Goal: Find specific page/section: Find specific page/section

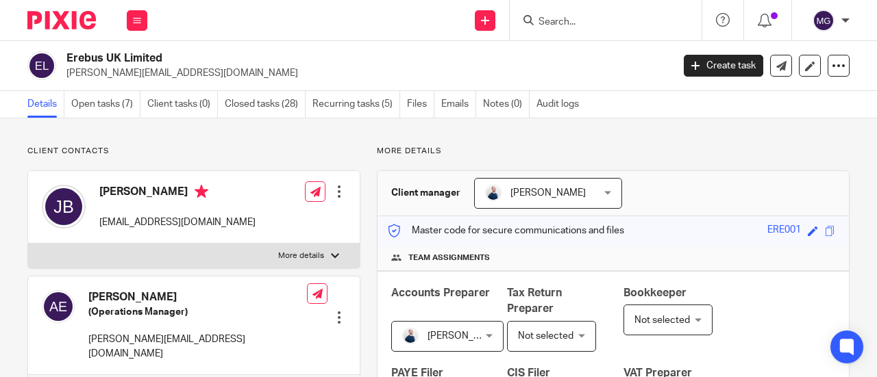
click at [633, 23] on input "Search" at bounding box center [598, 22] width 123 height 12
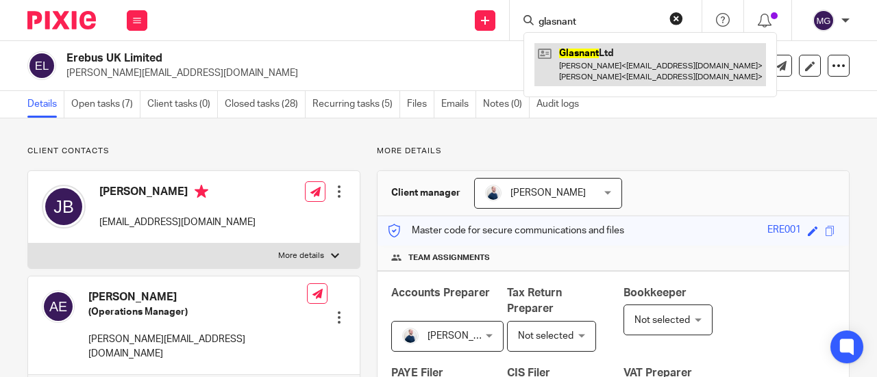
type input "glasnant"
click at [579, 48] on link at bounding box center [649, 64] width 231 height 42
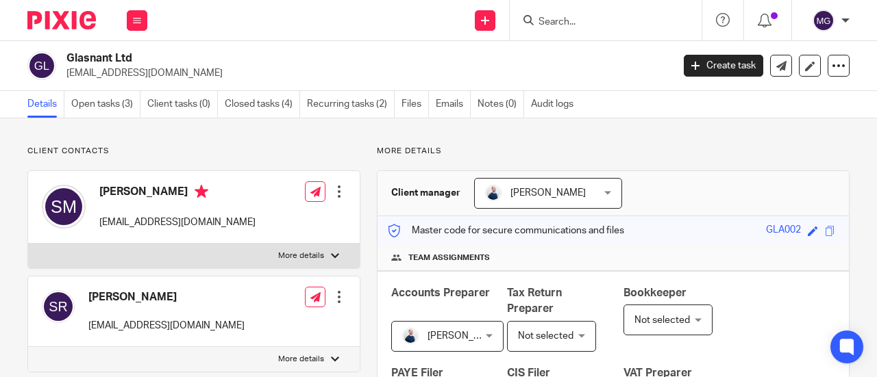
drag, startPoint x: 137, startPoint y: 56, endPoint x: 67, endPoint y: 55, distance: 69.9
click at [67, 55] on h2 "Glasnant Ltd" at bounding box center [304, 58] width 477 height 14
copy h2 "Glasnant Ltd"
click at [568, 18] on input "Search" at bounding box center [598, 22] width 123 height 12
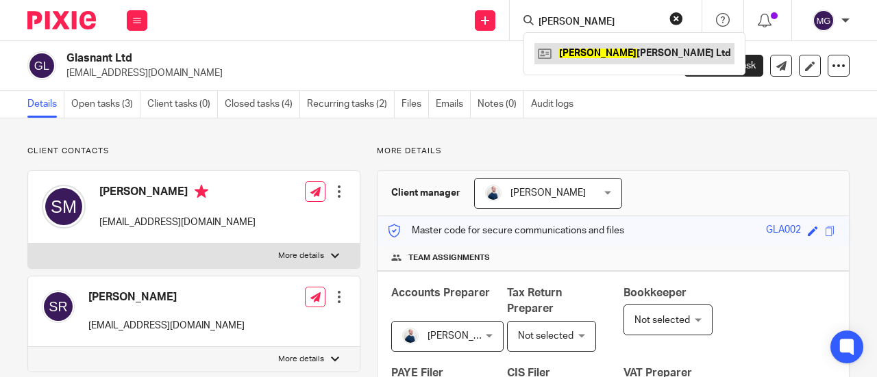
type input "longworth"
click at [584, 45] on link at bounding box center [634, 53] width 200 height 21
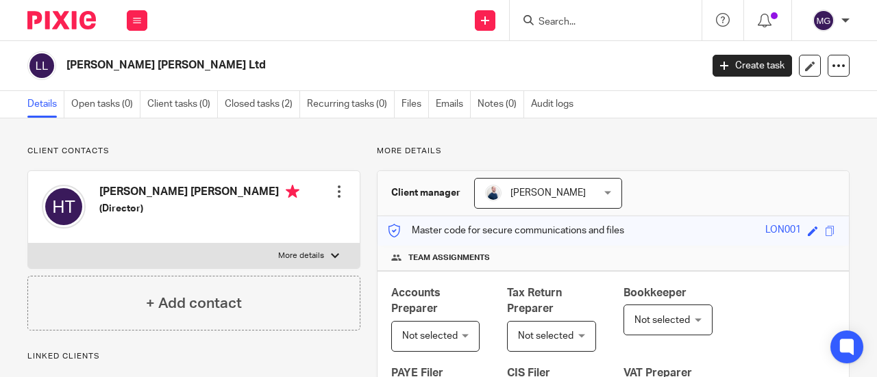
drag, startPoint x: 190, startPoint y: 64, endPoint x: 69, endPoint y: 66, distance: 121.3
click at [69, 66] on h2 "Longworth Turner Ltd" at bounding box center [316, 65] width 500 height 14
copy h2 "Longworth Turner Ltd"
click at [574, 21] on input "Search" at bounding box center [598, 22] width 123 height 12
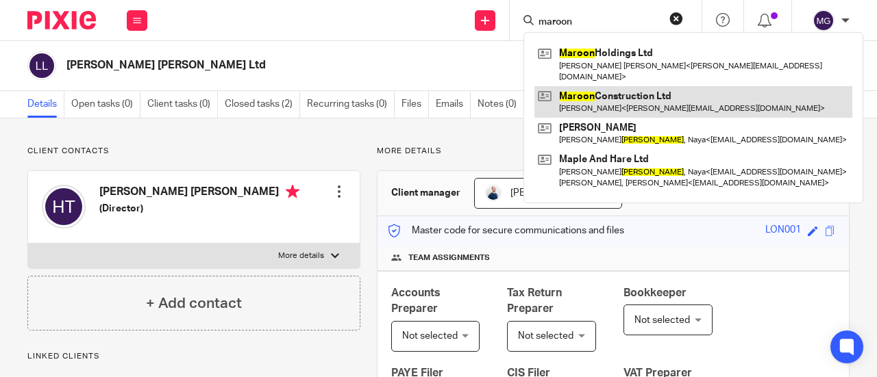
type input "maroon"
click at [573, 89] on link at bounding box center [693, 102] width 318 height 32
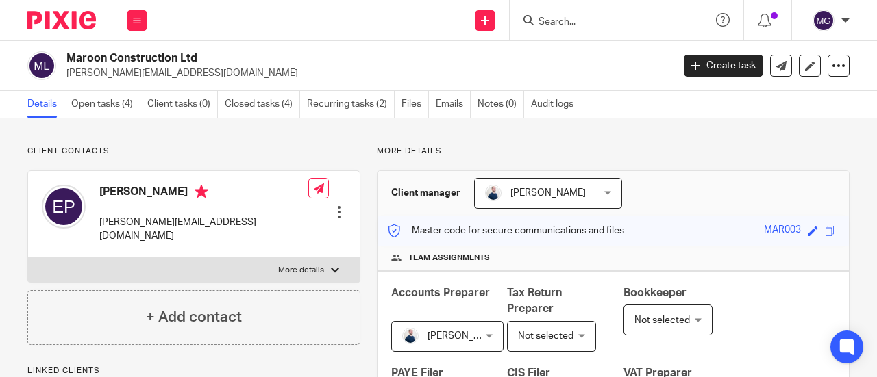
drag, startPoint x: 207, startPoint y: 62, endPoint x: 62, endPoint y: 62, distance: 145.2
click at [62, 62] on div "Maroon Construction Ltd [EMAIL_ADDRESS][DOMAIN_NAME]" at bounding box center [345, 65] width 636 height 29
copy h2 "Maroon Construction Ltd"
click at [584, 17] on input "Search" at bounding box center [598, 22] width 123 height 12
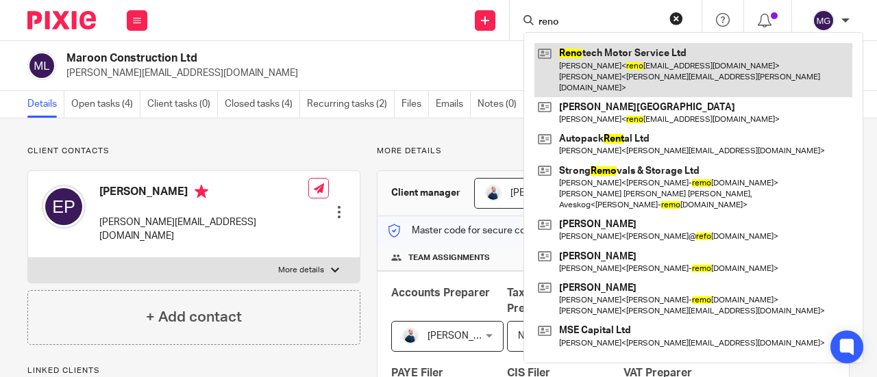
type input "reno"
click at [562, 74] on link at bounding box center [693, 70] width 318 height 54
